Goal: Task Accomplishment & Management: Use online tool/utility

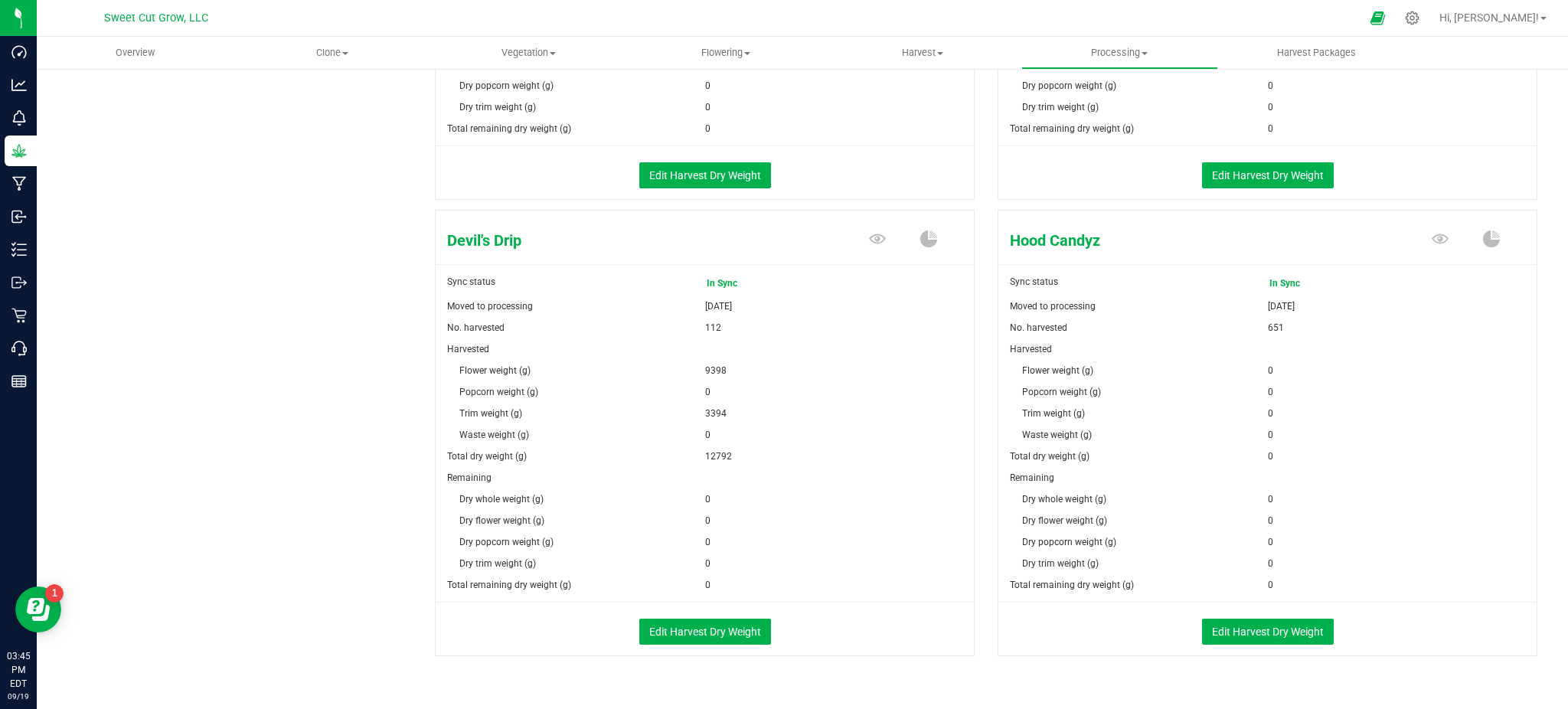
scroll to position [591, 0]
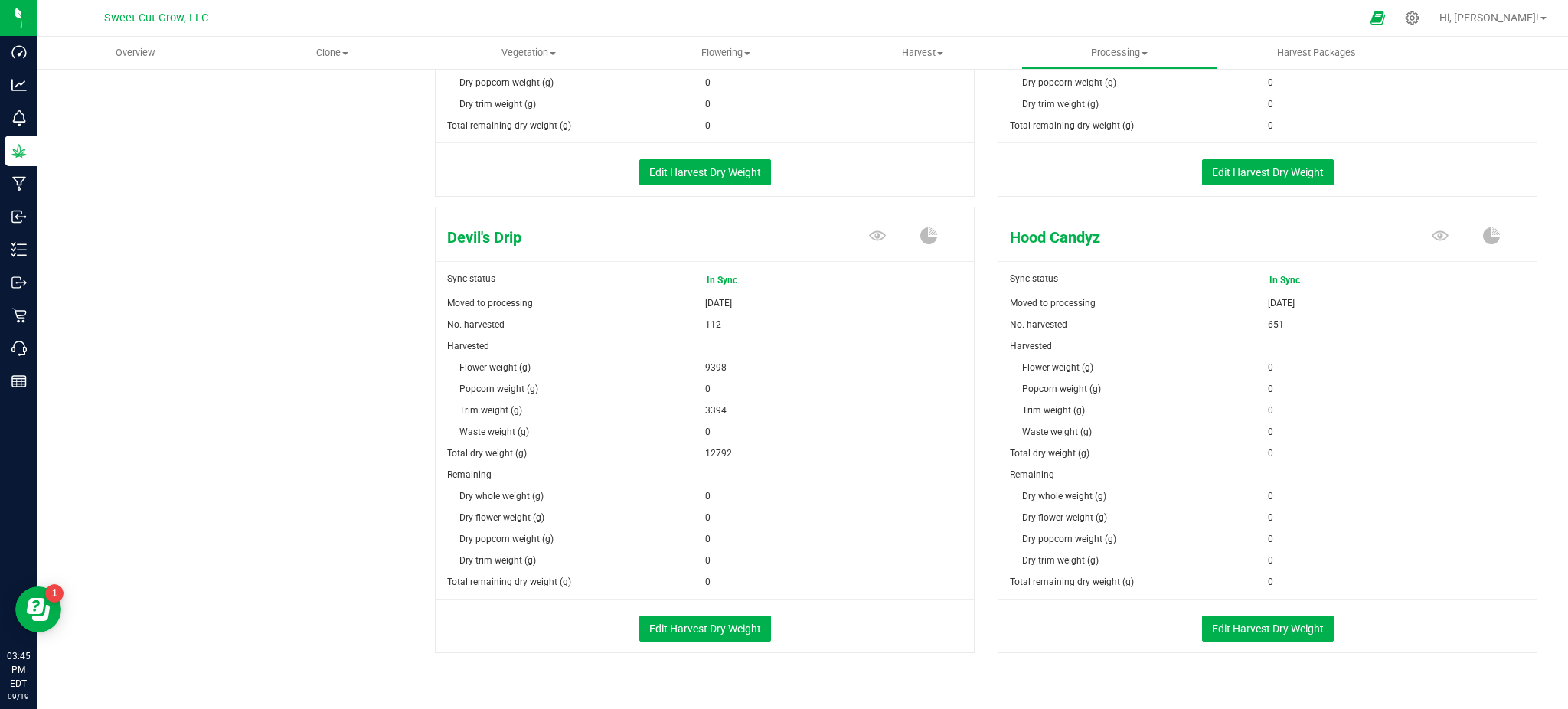
click at [1223, 612] on div "Edit Harvest Dry Weight" at bounding box center [1267, 626] width 561 height 53
click at [1243, 630] on button "Edit Harvest Dry Weight" at bounding box center [1267, 628] width 132 height 26
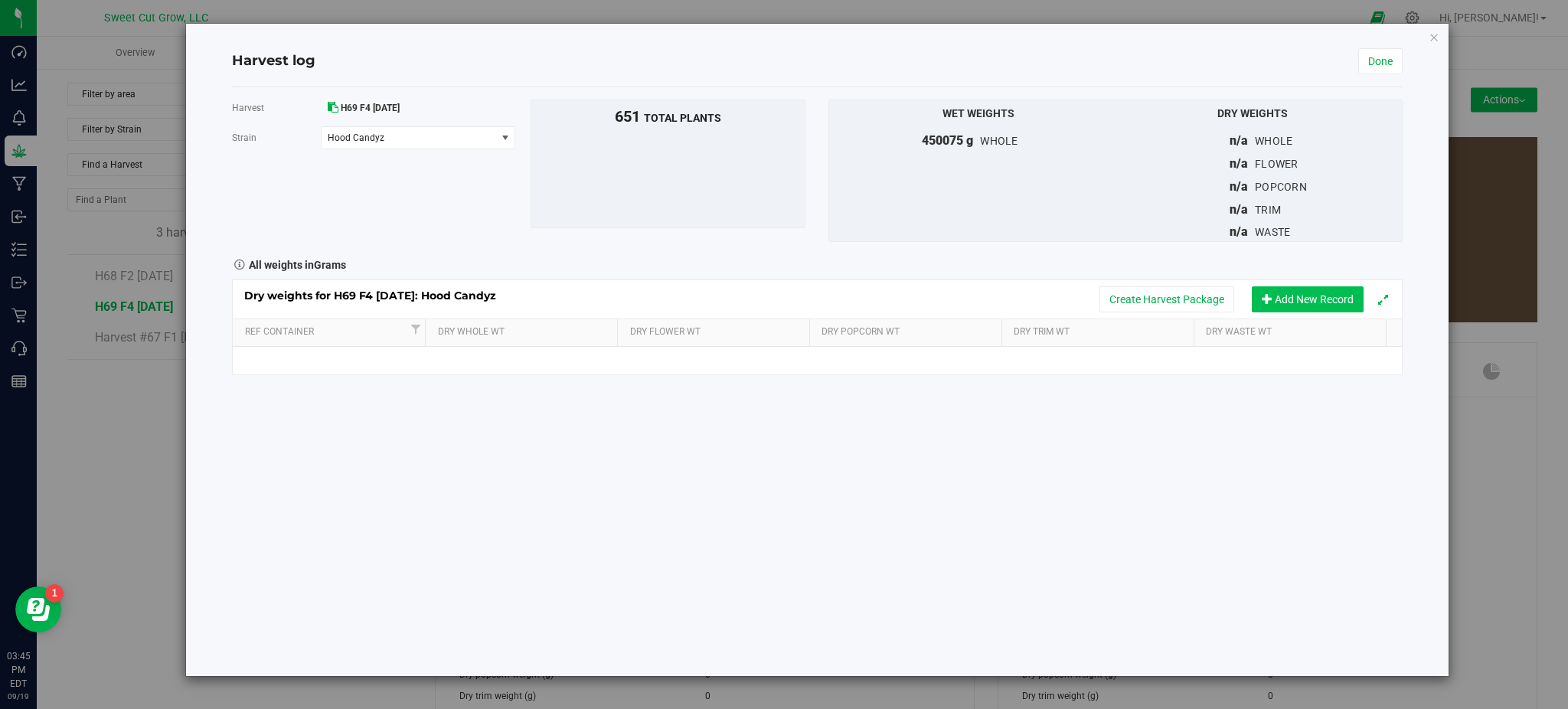
click at [1281, 301] on button "Add New Record" at bounding box center [1307, 298] width 111 height 26
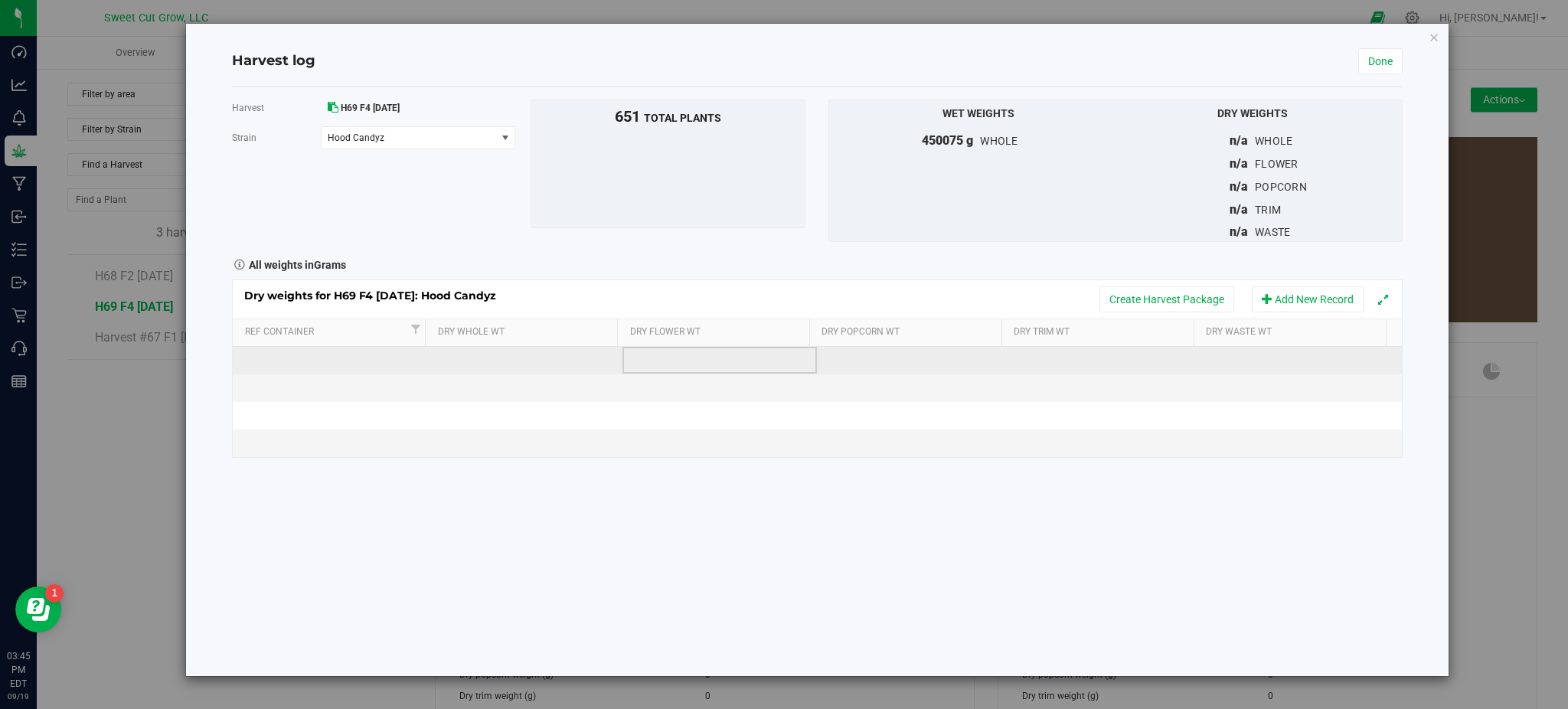
click at [753, 362] on td at bounding box center [720, 360] width 195 height 27
type input "22700"
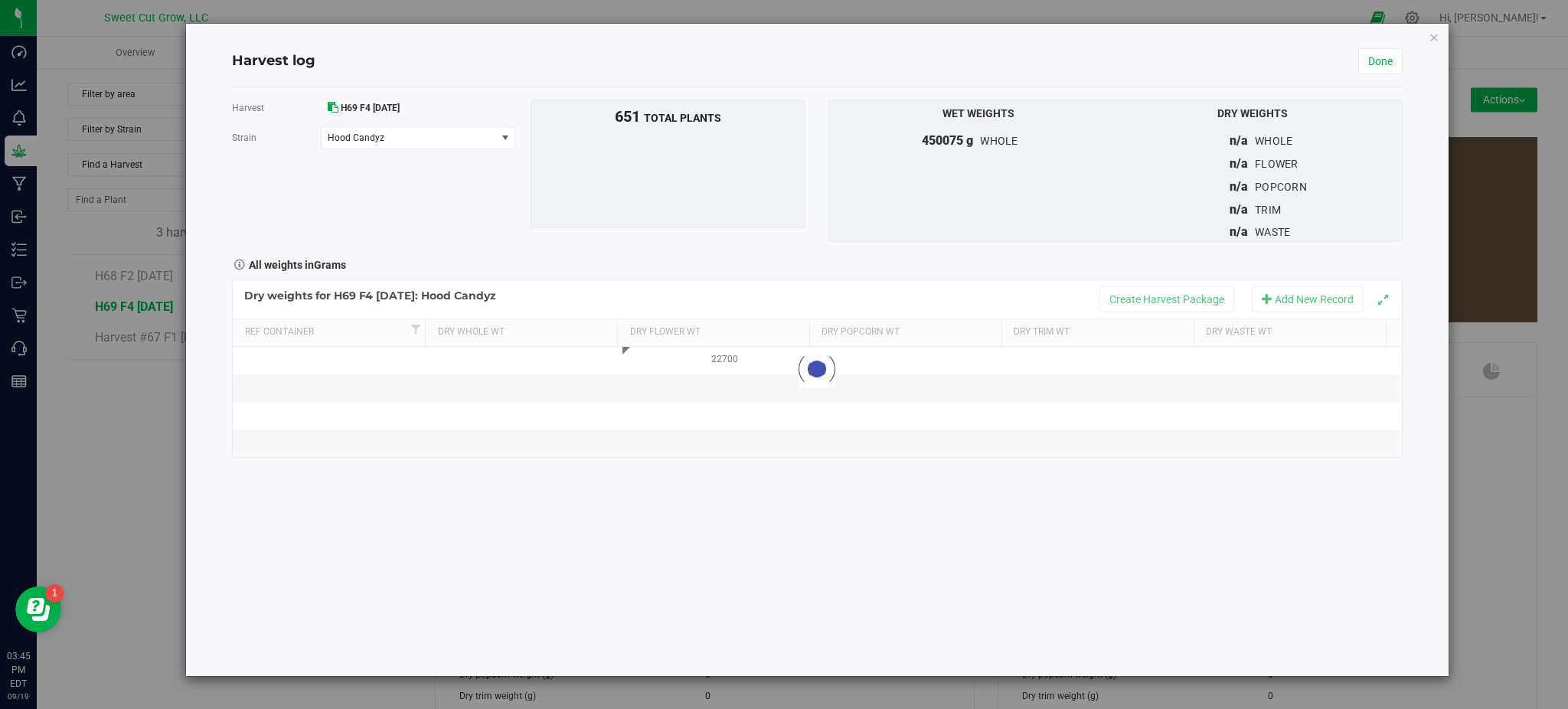
click at [865, 486] on div "Harvest H69 F4 [DATE] [GEOGRAPHIC_DATA] Hood Candyz Select strain Black Market …" at bounding box center [817, 381] width 1170 height 588
click at [1162, 293] on button "Create Harvest Package" at bounding box center [1167, 298] width 135 height 26
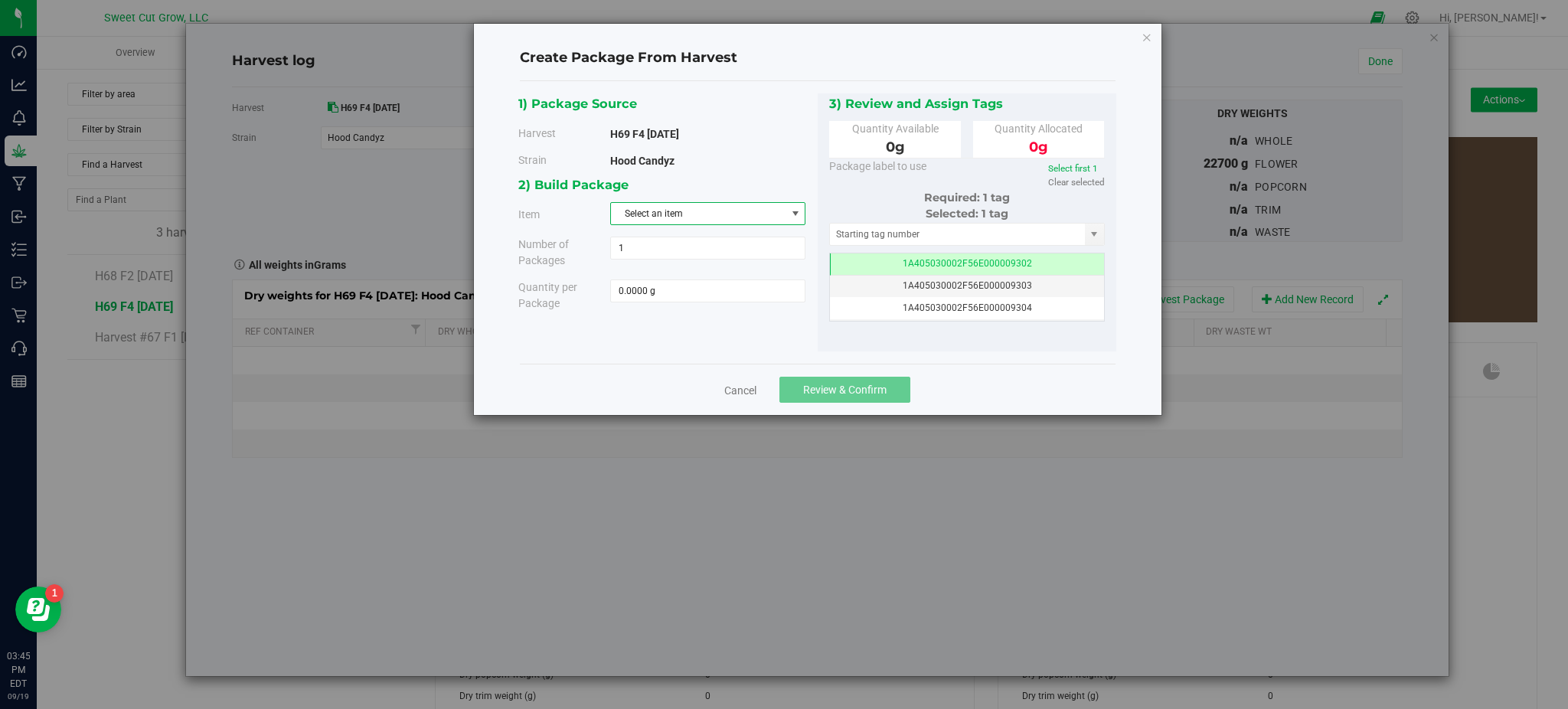
click at [761, 217] on span "Select an item" at bounding box center [698, 213] width 175 height 22
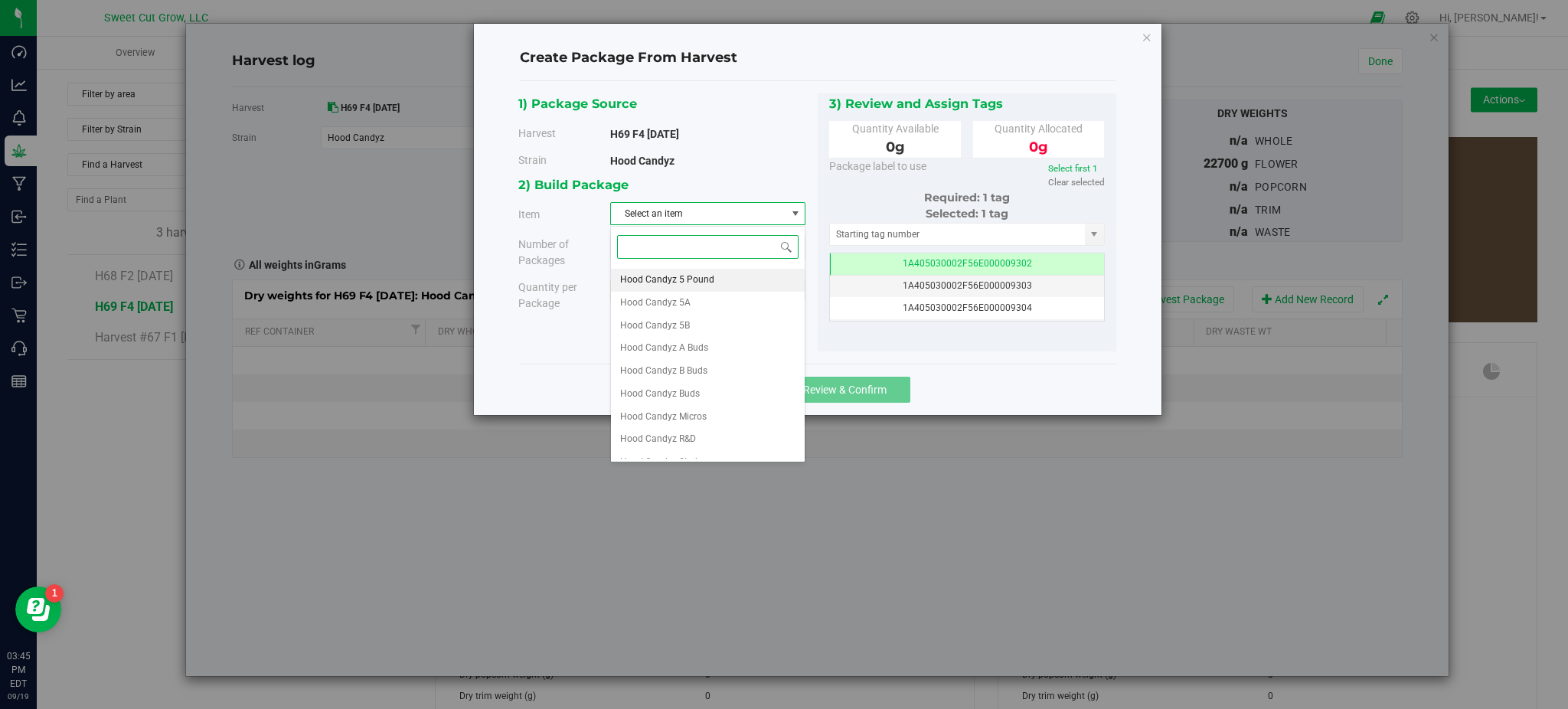
scroll to position [78, 0]
click at [678, 337] on span "Hood Candyz A Buds" at bounding box center [664, 336] width 88 height 20
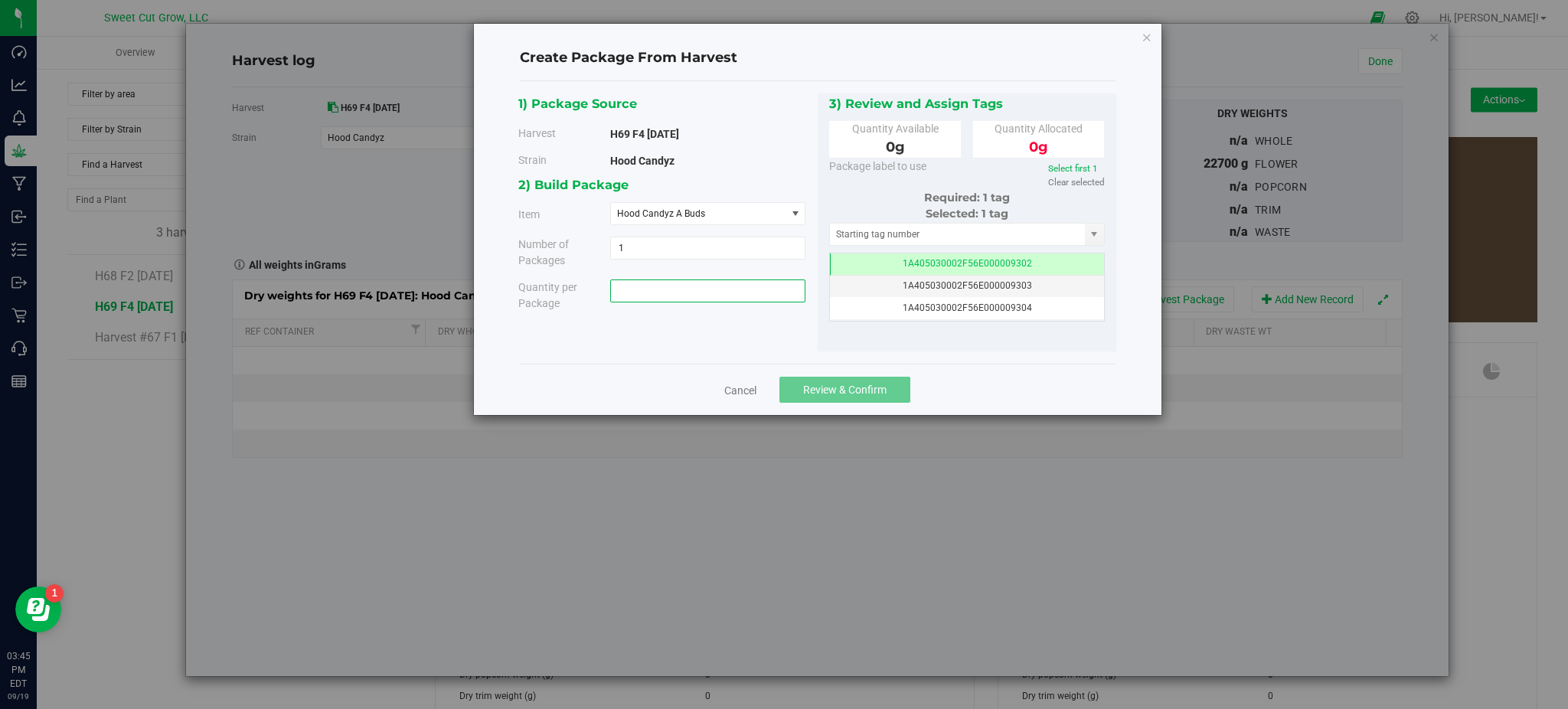
click at [638, 298] on span at bounding box center [708, 291] width 196 height 23
type input "22700"
type input "22700.0000 g"
click at [726, 350] on div "1) Package Source Harvest H69 F4 [DATE] [GEOGRAPHIC_DATA] Hood Candyz 1 1" at bounding box center [817, 223] width 598 height 259
click at [836, 391] on span "Review & Confirm" at bounding box center [844, 390] width 83 height 12
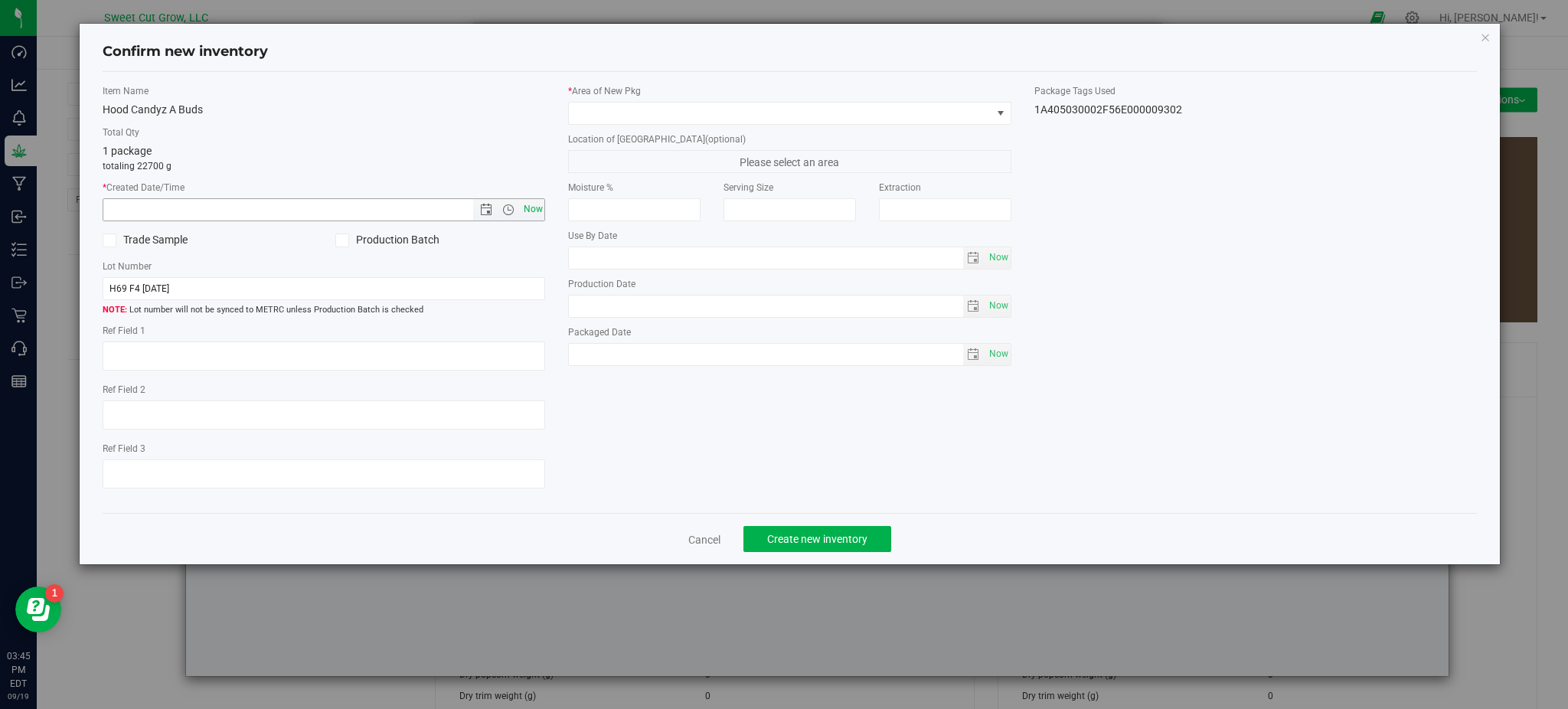
click at [535, 205] on span "Now" at bounding box center [532, 209] width 26 height 22
type input "[DATE] 3:46 PM"
click at [694, 104] on span at bounding box center [779, 114] width 422 height 22
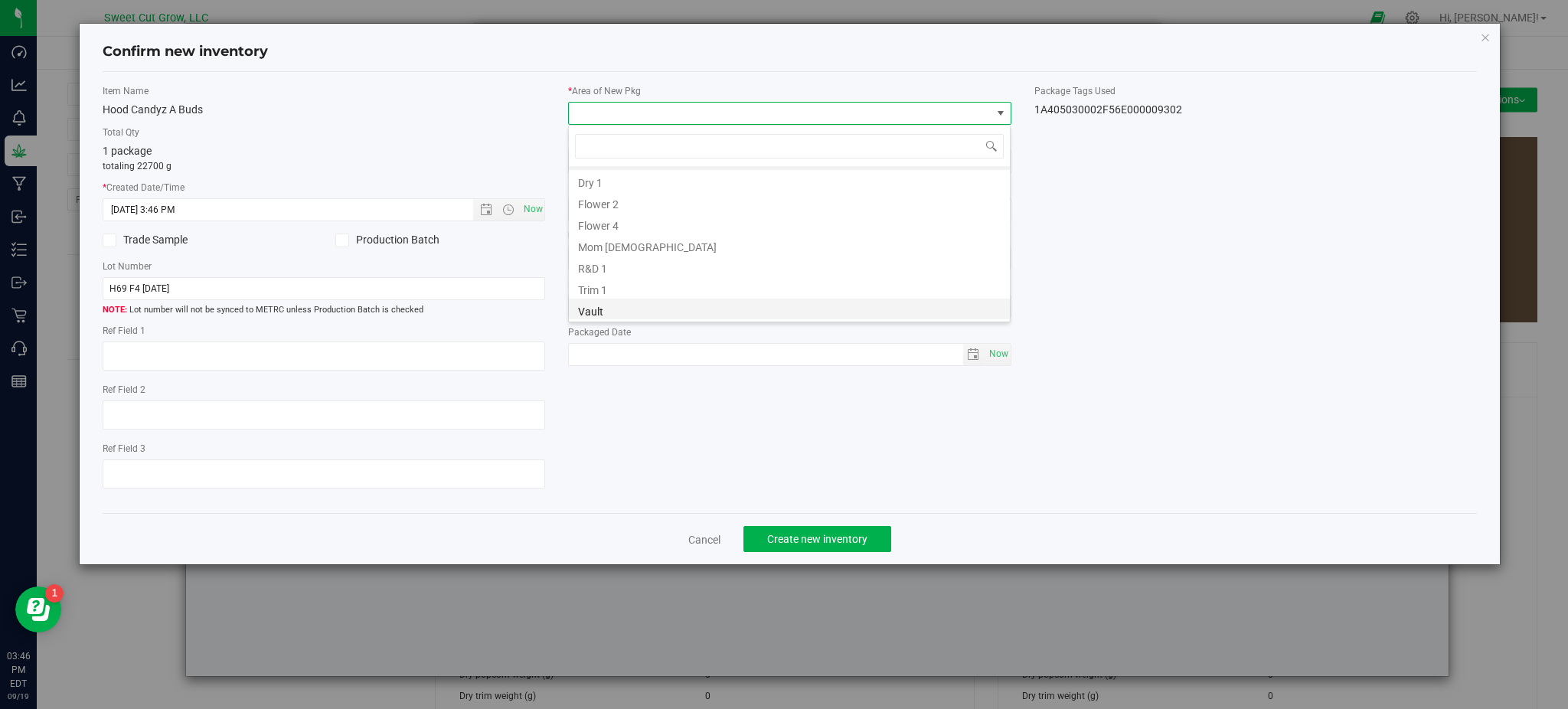
click at [675, 308] on li "Vault" at bounding box center [789, 309] width 441 height 22
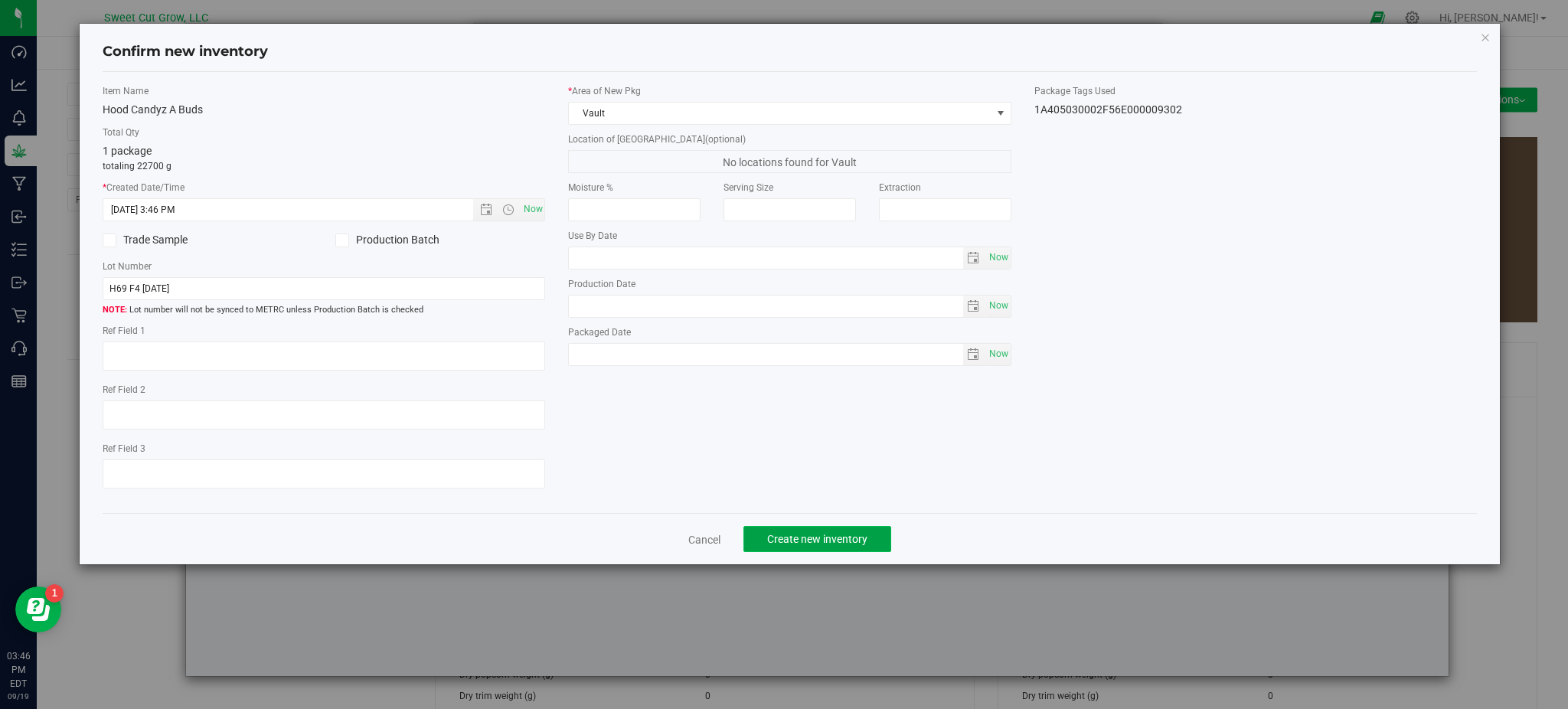
click at [813, 539] on span "Create new inventory" at bounding box center [817, 539] width 101 height 12
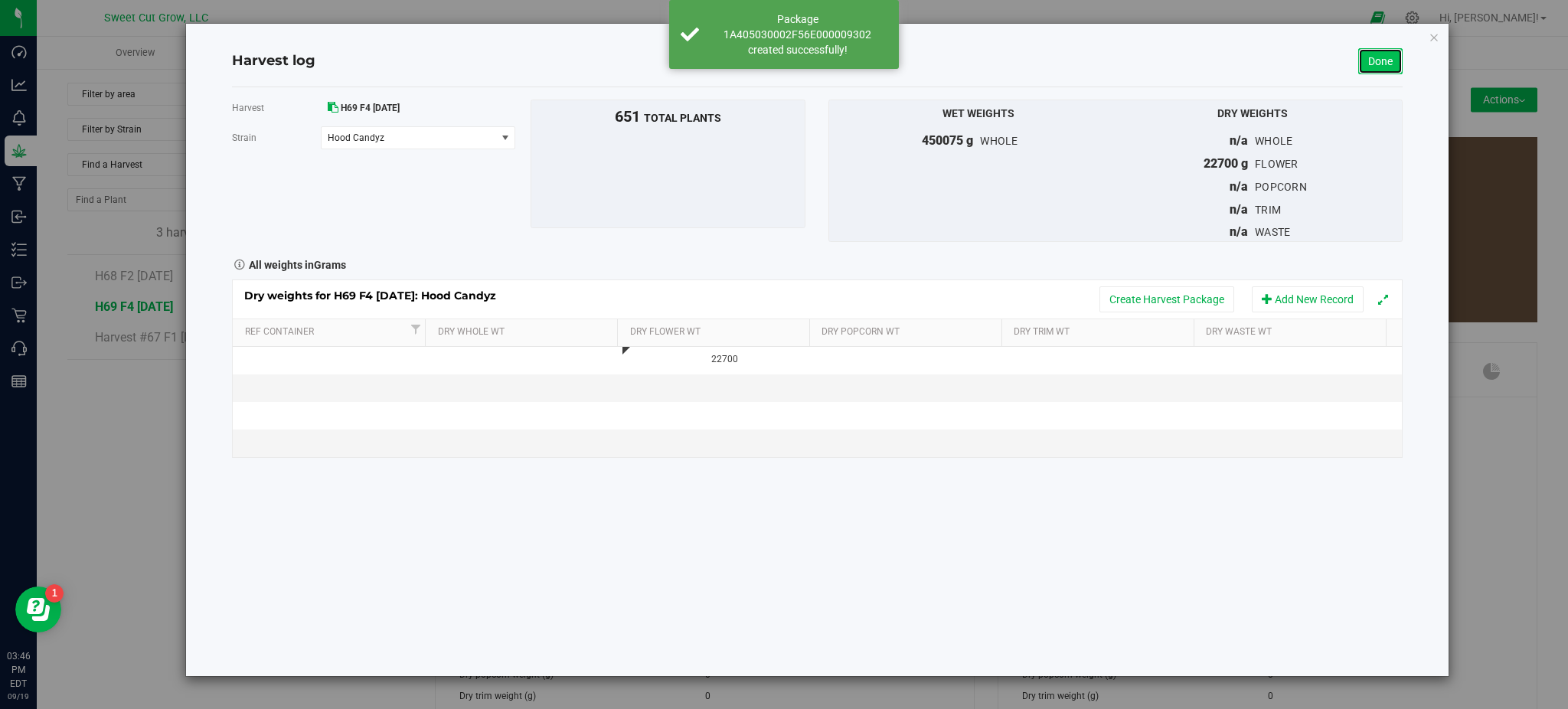
click at [1375, 56] on link "Done" at bounding box center [1380, 61] width 44 height 26
